Goal: Use online tool/utility: Utilize a website feature to perform a specific function

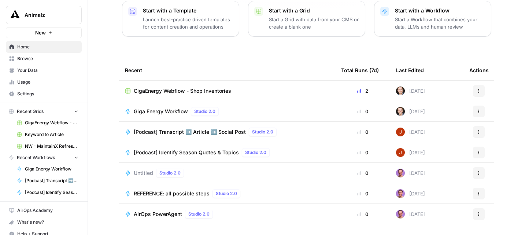
scroll to position [102, 0]
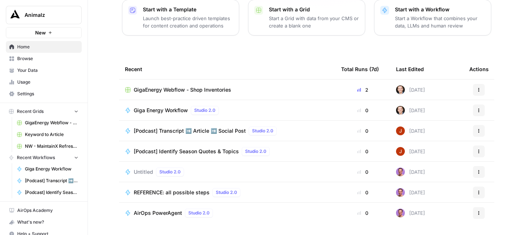
click at [53, 59] on span "Browse" at bounding box center [47, 58] width 61 height 7
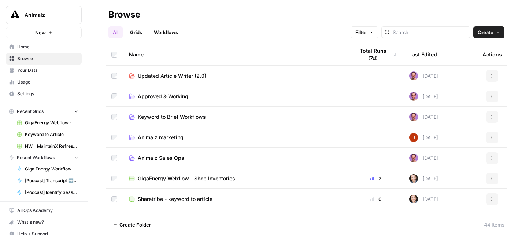
scroll to position [103, 0]
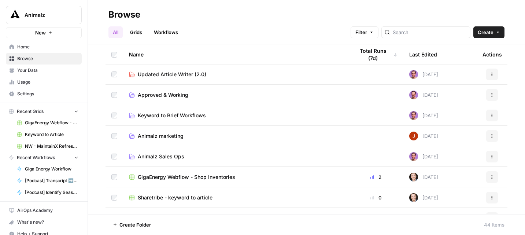
click at [178, 115] on span "Keyword to Brief Workflows" at bounding box center [172, 115] width 68 height 7
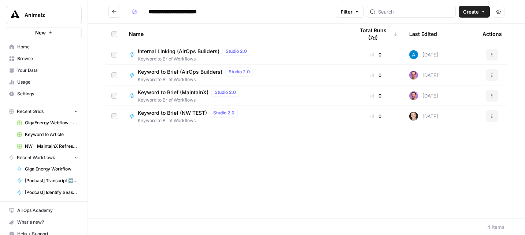
click at [177, 89] on span "Keyword to Brief (MaintainX)" at bounding box center [173, 92] width 71 height 7
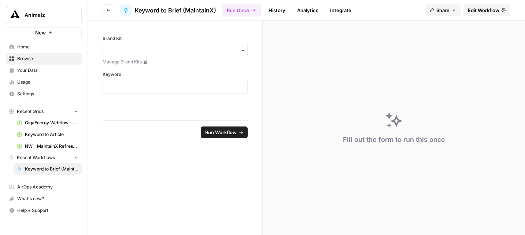
click at [184, 55] on div "button" at bounding box center [174, 50] width 145 height 13
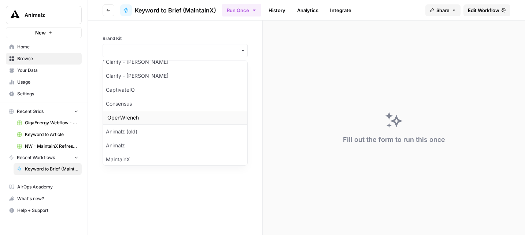
scroll to position [110, 0]
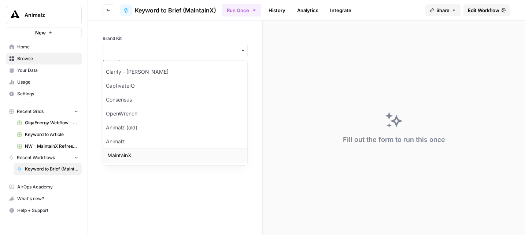
click at [146, 154] on div "MaintainX" at bounding box center [175, 155] width 144 height 14
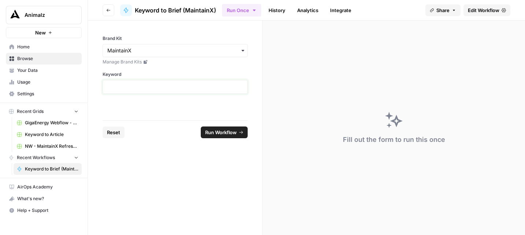
click at [133, 83] on p at bounding box center [174, 86] width 135 height 7
click at [224, 131] on span "Run Workflow" at bounding box center [220, 131] width 31 height 7
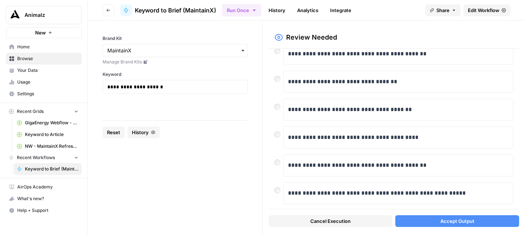
scroll to position [89, 0]
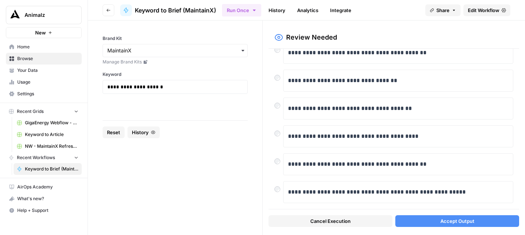
click at [439, 223] on button "Accept Output" at bounding box center [457, 221] width 124 height 12
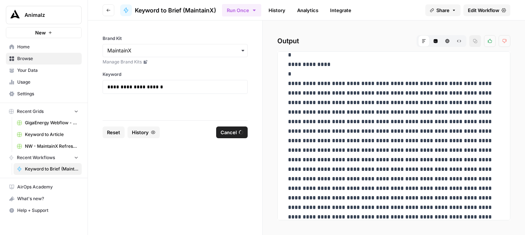
scroll to position [18, 0]
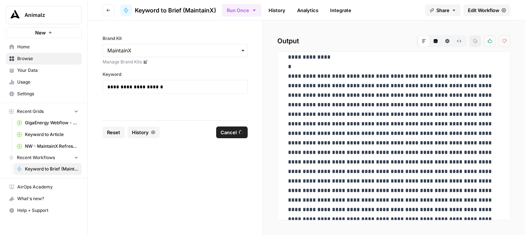
click at [434, 38] on button "Code Editor" at bounding box center [435, 41] width 12 height 12
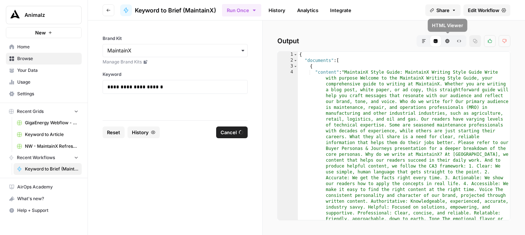
click at [447, 39] on icon "button" at bounding box center [447, 41] width 4 height 4
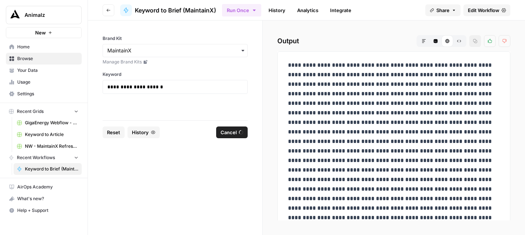
click at [423, 38] on button "Markdown" at bounding box center [424, 41] width 12 height 12
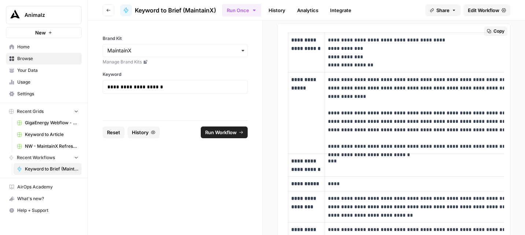
scroll to position [45, 0]
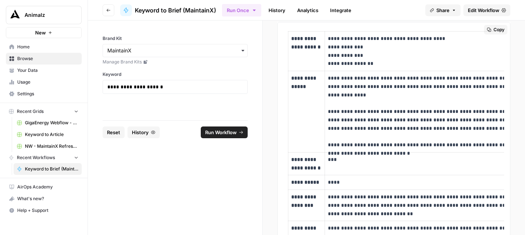
click at [493, 30] on span "Copy" at bounding box center [498, 29] width 11 height 7
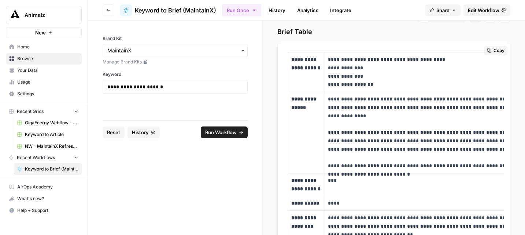
scroll to position [11, 0]
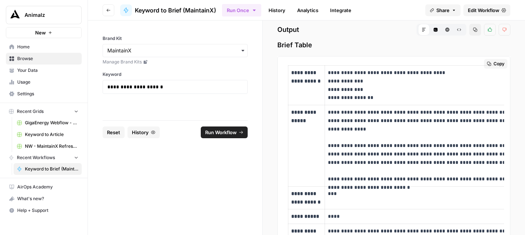
click at [497, 64] on span "Copy" at bounding box center [498, 63] width 11 height 7
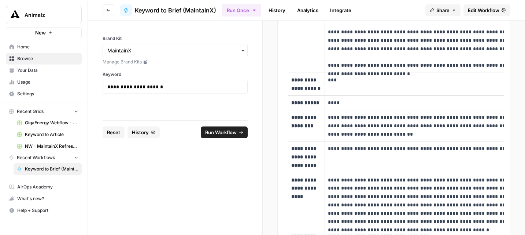
scroll to position [0, 0]
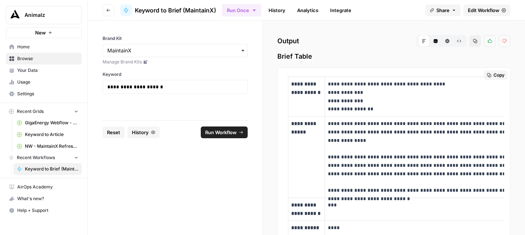
drag, startPoint x: 376, startPoint y: 107, endPoint x: 329, endPoint y: 91, distance: 49.1
click at [329, 91] on p "**********" at bounding box center [450, 96] width 244 height 33
click at [343, 97] on p "**********" at bounding box center [450, 96] width 244 height 33
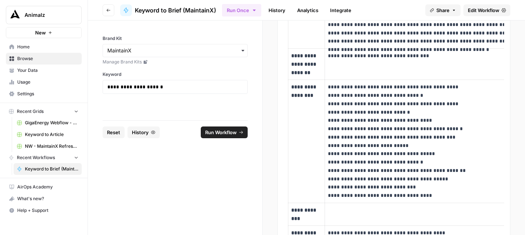
scroll to position [312, 0]
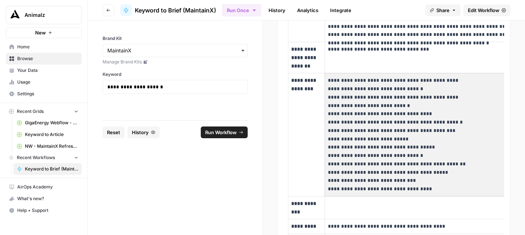
drag, startPoint x: 430, startPoint y: 189, endPoint x: 331, endPoint y: 80, distance: 147.2
click at [331, 80] on p "**********" at bounding box center [450, 134] width 244 height 117
drag, startPoint x: 328, startPoint y: 80, endPoint x: 422, endPoint y: 186, distance: 141.9
click at [422, 186] on p "**********" at bounding box center [450, 134] width 244 height 117
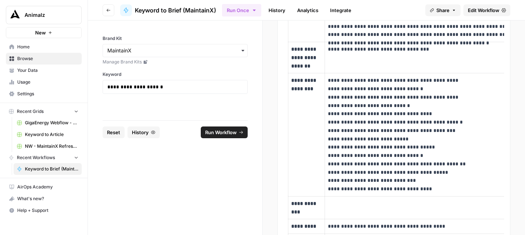
drag, startPoint x: 427, startPoint y: 187, endPoint x: 327, endPoint y: 81, distance: 146.3
click at [327, 81] on td "**********" at bounding box center [450, 134] width 250 height 123
copy p "**********"
